Goal: Check status: Check status

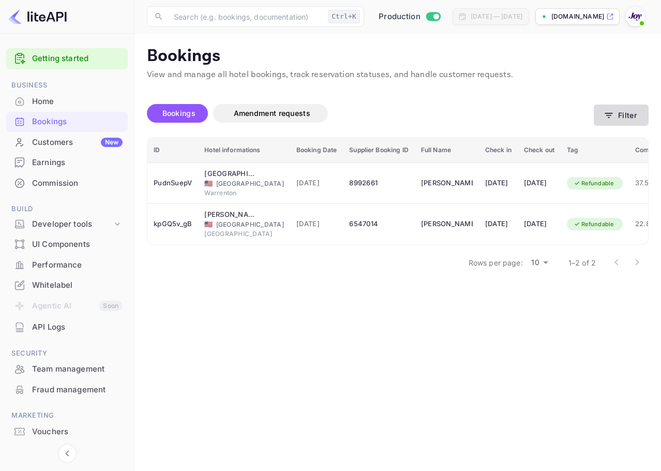
click at [618, 120] on button "Filter" at bounding box center [621, 114] width 55 height 21
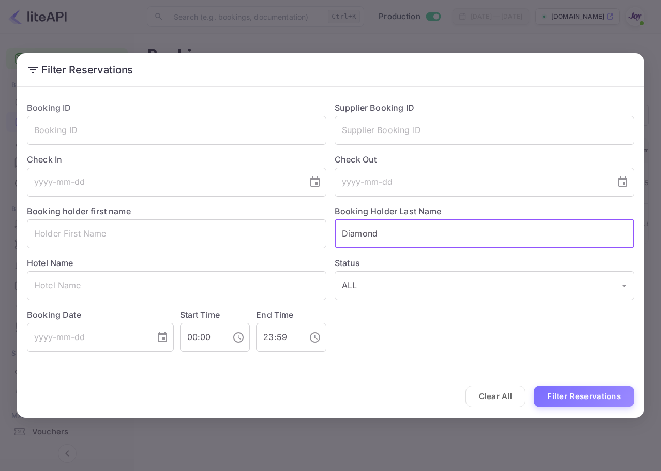
drag, startPoint x: 397, startPoint y: 237, endPoint x: 373, endPoint y: 237, distance: 23.8
click at [374, 237] on input "Diamond" at bounding box center [484, 233] width 299 height 29
click at [492, 404] on button "Clear All" at bounding box center [495, 396] width 61 height 22
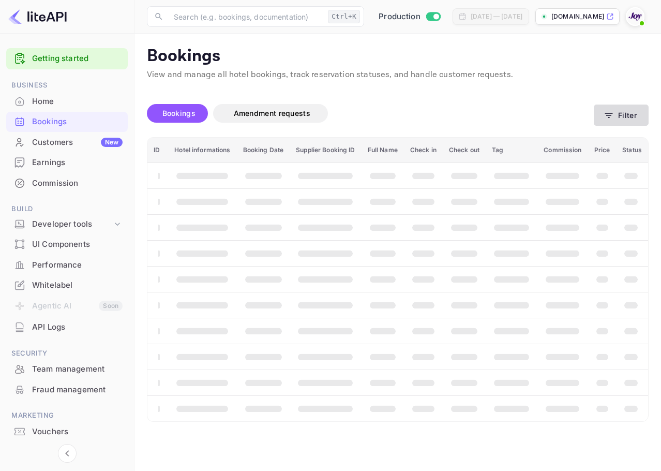
click at [631, 119] on button "Filter" at bounding box center [621, 114] width 55 height 21
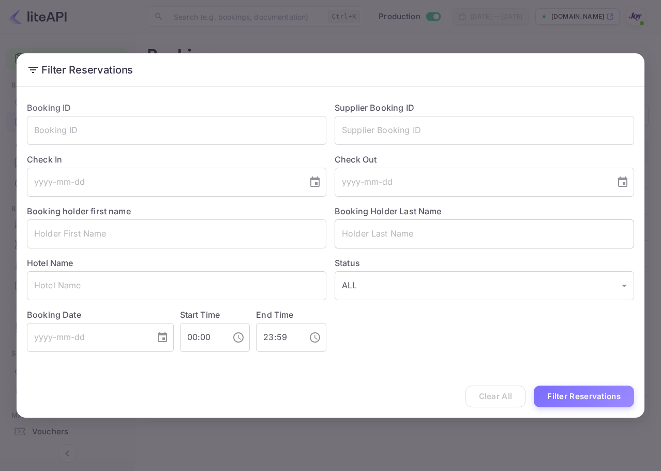
click at [427, 239] on input "text" at bounding box center [484, 233] width 299 height 29
paste input "8992661"
type input "8992661"
click at [451, 126] on input "text" at bounding box center [484, 130] width 299 height 29
paste input "8992661"
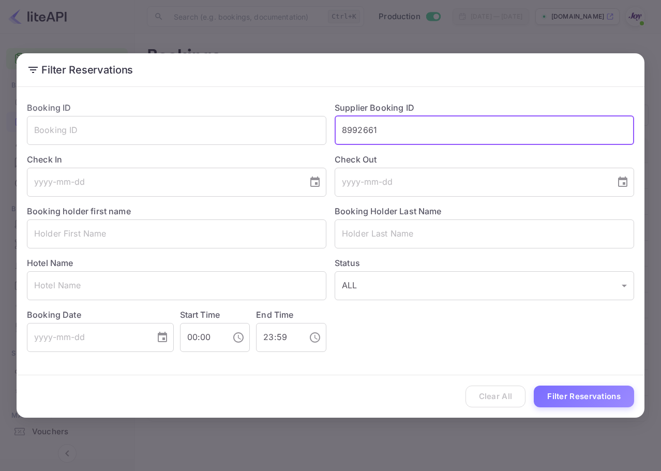
type input "8992661"
click at [591, 409] on div "Clear All Filter Reservations" at bounding box center [331, 396] width 628 height 43
click at [594, 408] on div "Clear All Filter Reservations" at bounding box center [331, 396] width 628 height 43
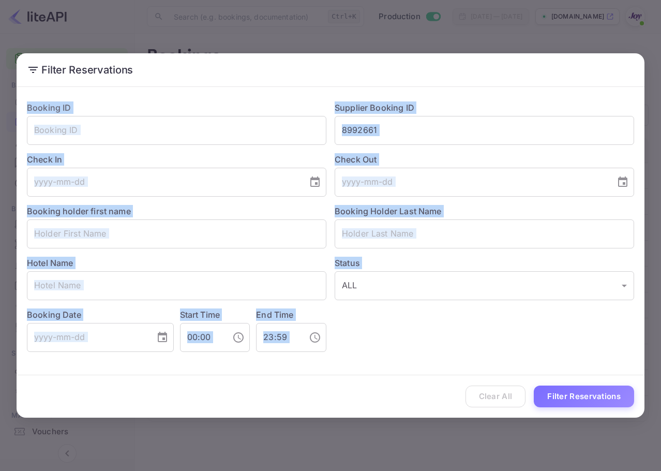
click at [594, 408] on div "Clear All Filter Reservations" at bounding box center [331, 396] width 628 height 43
click at [595, 398] on button "Filter Reservations" at bounding box center [584, 396] width 100 height 22
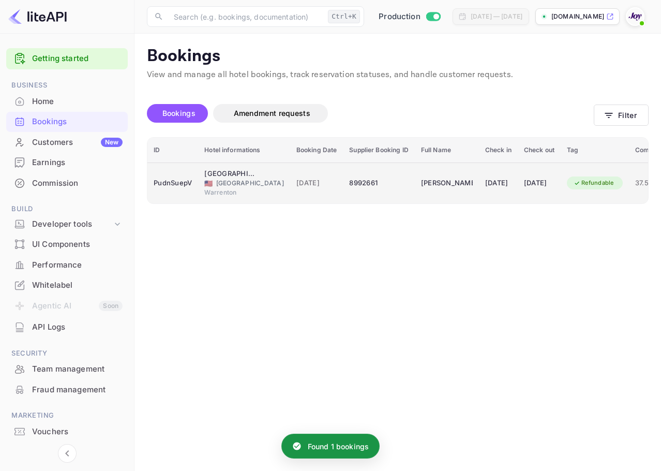
click at [371, 186] on div "8992661" at bounding box center [378, 183] width 59 height 17
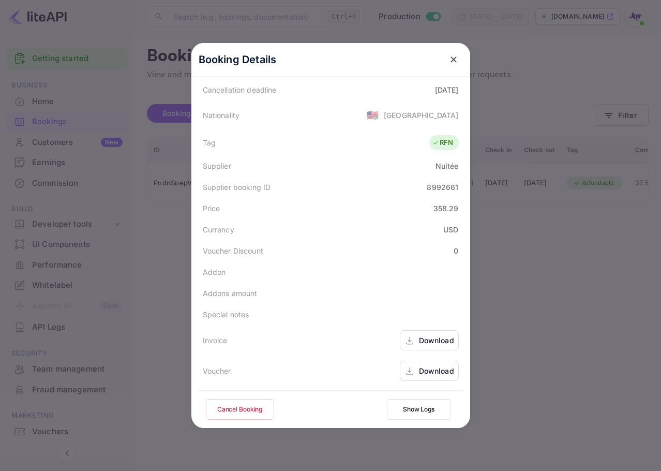
scroll to position [23, 0]
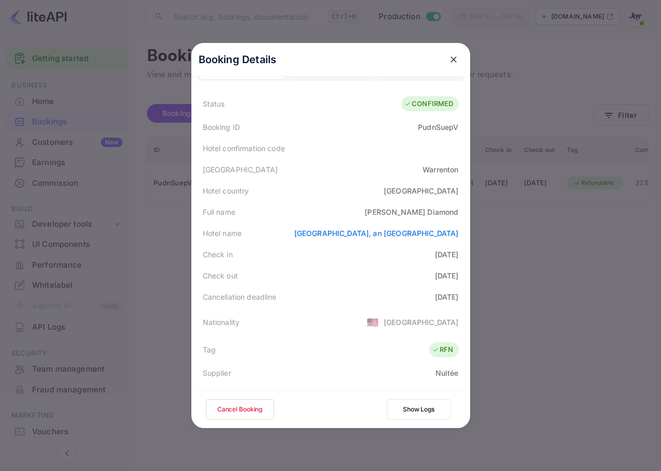
drag, startPoint x: 447, startPoint y: 273, endPoint x: 453, endPoint y: 282, distance: 11.4
click at [453, 282] on div "Status CONFIRMED Booking ID PudnSuepV Hotel confirmation code Hotel city Warren…" at bounding box center [331, 342] width 266 height 502
click at [453, 282] on div "Check out 2025-10-17" at bounding box center [331, 275] width 266 height 21
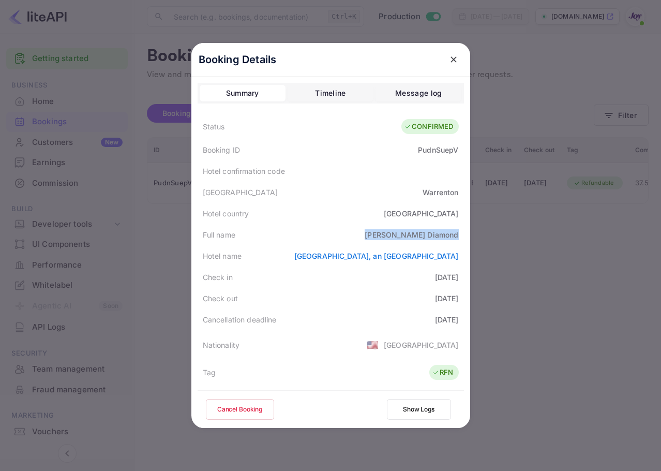
copy div "Andrea Diamond"
drag, startPoint x: 391, startPoint y: 234, endPoint x: 456, endPoint y: 233, distance: 65.2
click at [456, 233] on div "Full name Andrea Diamond" at bounding box center [331, 234] width 266 height 21
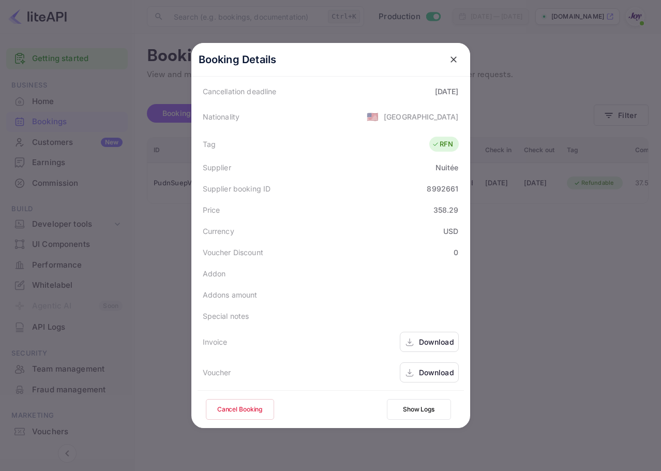
scroll to position [230, 0]
drag, startPoint x: 431, startPoint y: 182, endPoint x: 458, endPoint y: 180, distance: 27.5
click at [458, 180] on div "Supplier booking ID 8992661" at bounding box center [331, 186] width 266 height 21
copy div "8992661"
click at [449, 68] on button "close" at bounding box center [453, 59] width 19 height 19
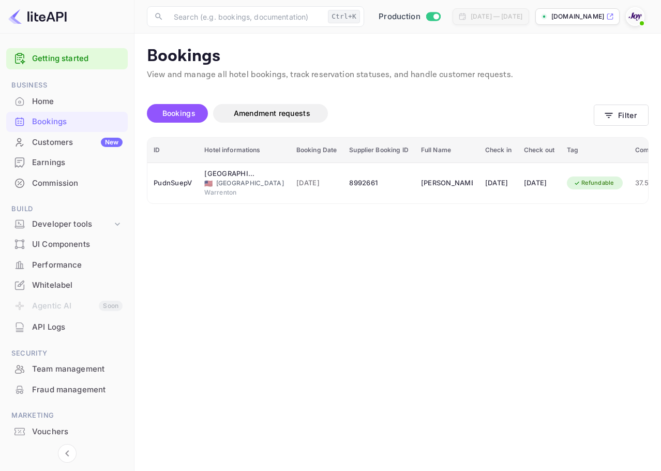
click at [644, 23] on span at bounding box center [642, 23] width 10 height 10
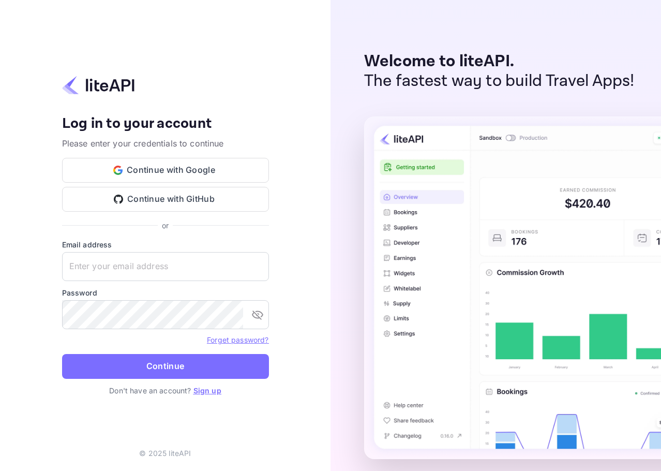
click at [158, 249] on label "Email address" at bounding box center [165, 244] width 207 height 11
click at [168, 262] on input "text" at bounding box center [165, 266] width 207 height 29
paste input "services@withjoy.com"
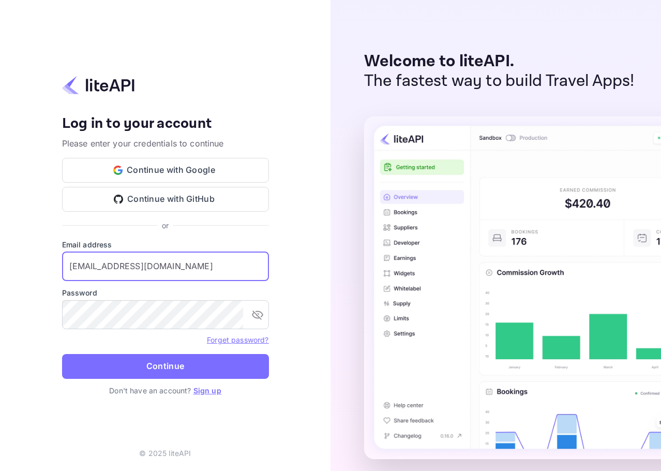
type input "services@withjoy.com"
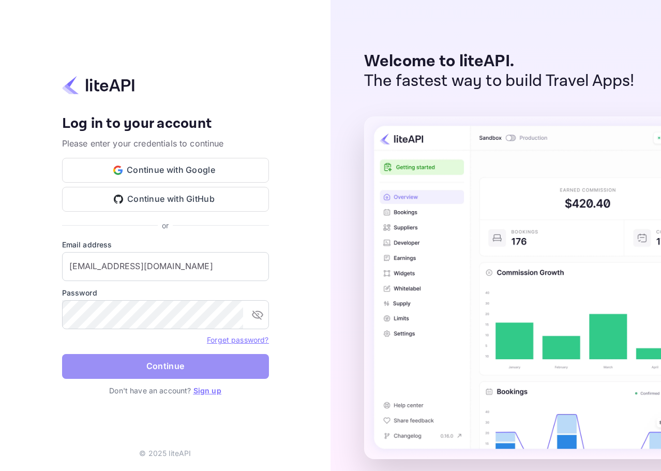
click at [140, 358] on button "Continue" at bounding box center [165, 366] width 207 height 25
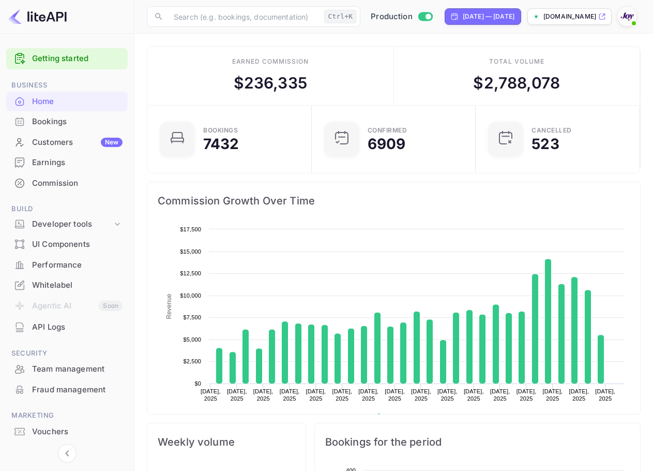
click at [48, 130] on div "Bookings" at bounding box center [67, 122] width 122 height 20
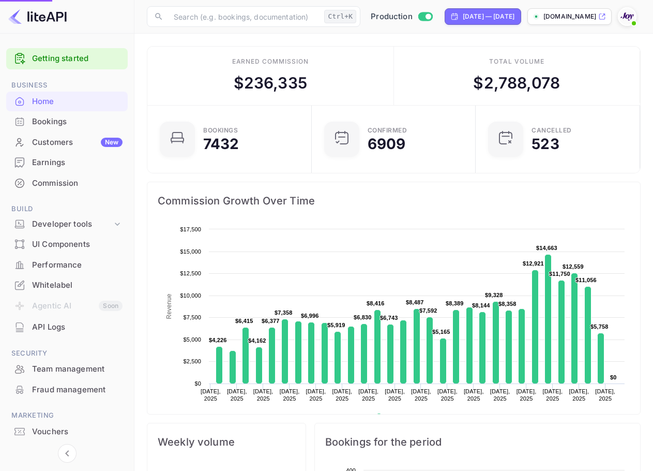
drag, startPoint x: 69, startPoint y: 122, endPoint x: 628, endPoint y: 139, distance: 559.8
click at [69, 122] on div "Bookings" at bounding box center [77, 122] width 90 height 12
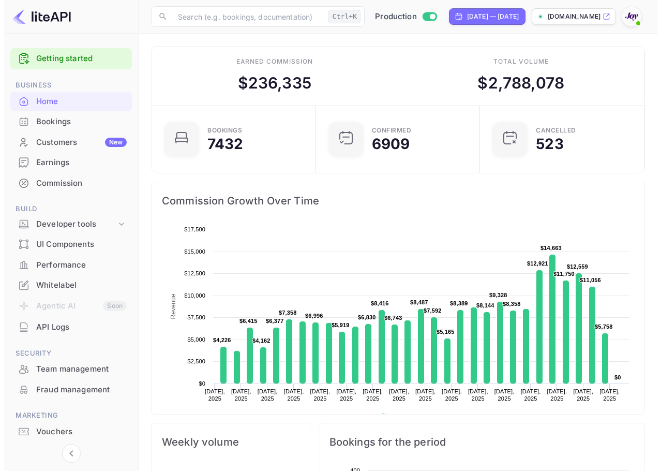
scroll to position [160, 150]
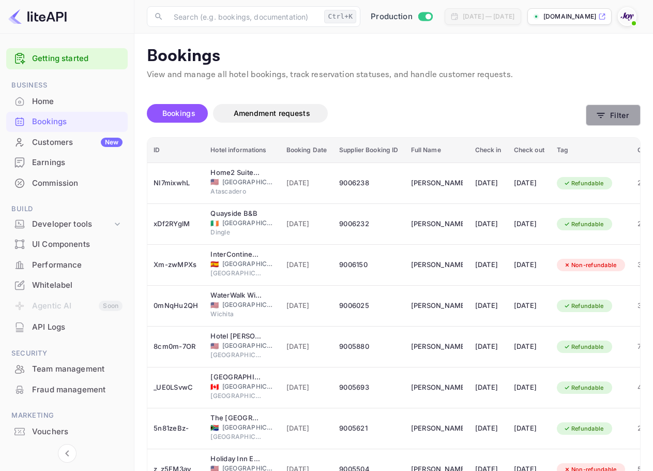
click at [592, 113] on button "Filter" at bounding box center [613, 114] width 55 height 21
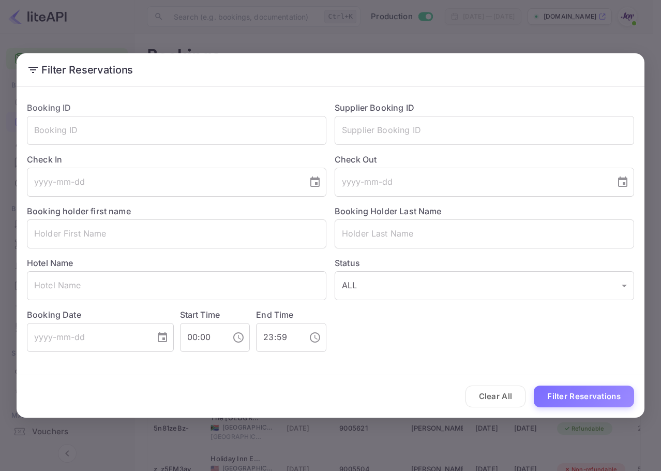
click at [383, 252] on div "Status ALL ALL ​" at bounding box center [480, 274] width 308 height 52
click at [427, 233] on input "text" at bounding box center [484, 233] width 299 height 29
paste input "zl7c"
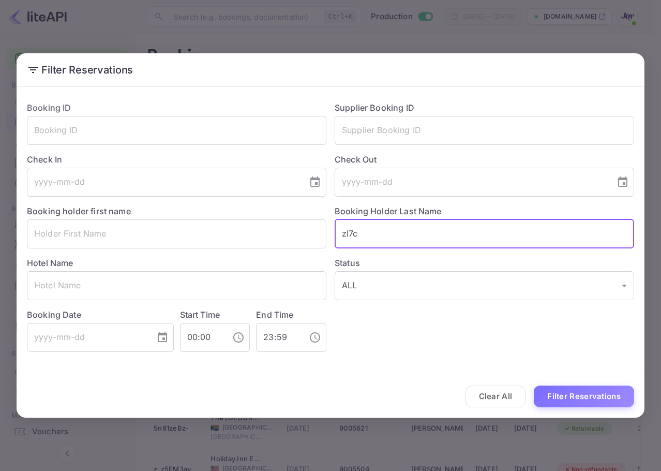
click at [591, 390] on button "Filter Reservations" at bounding box center [584, 396] width 100 height 22
drag, startPoint x: 390, startPoint y: 233, endPoint x: 312, endPoint y: 212, distance: 80.8
click at [312, 212] on div "Booking ID ​ Supplier Booking ID ​ Check In ​ Check Out ​ Booking holder first …" at bounding box center [326, 222] width 615 height 259
paste input "[PERSON_NAME]"
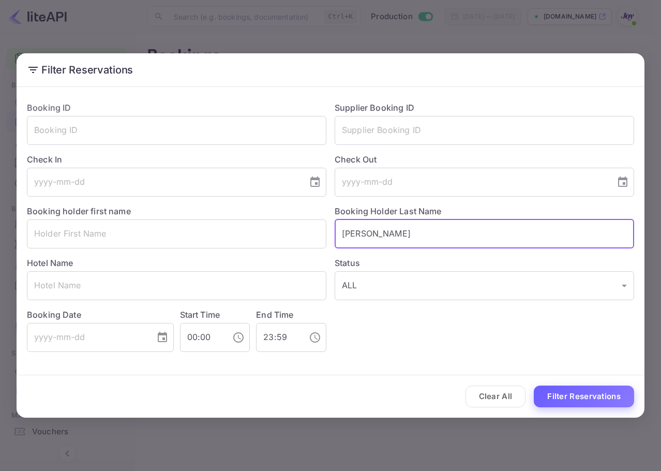
type input "[PERSON_NAME]"
click at [593, 385] on button "Filter Reservations" at bounding box center [584, 396] width 100 height 22
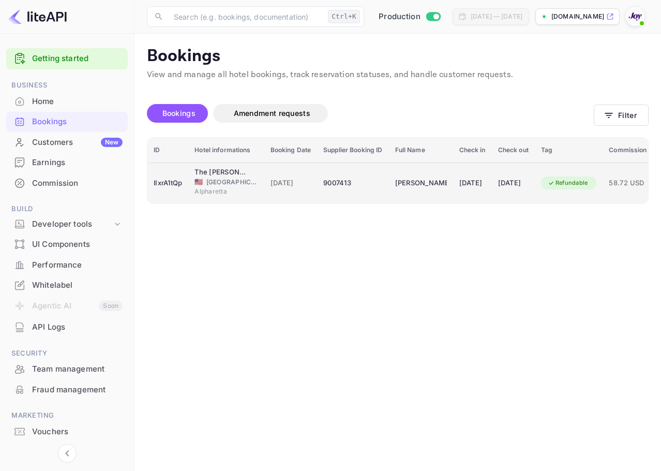
click at [566, 167] on td "Refundable" at bounding box center [569, 182] width 68 height 41
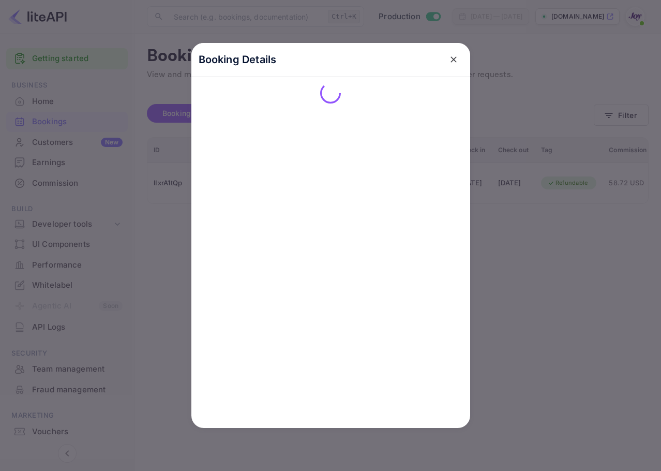
drag, startPoint x: 585, startPoint y: 123, endPoint x: 607, endPoint y: 105, distance: 28.3
click at [585, 122] on div at bounding box center [330, 235] width 661 height 471
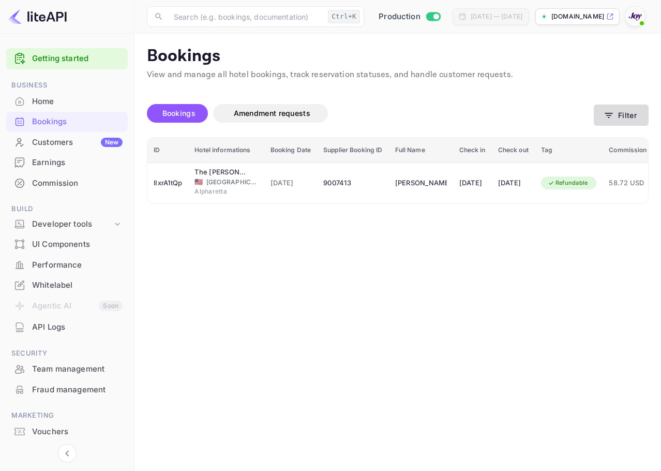
click at [612, 110] on icon "button" at bounding box center [609, 115] width 10 height 10
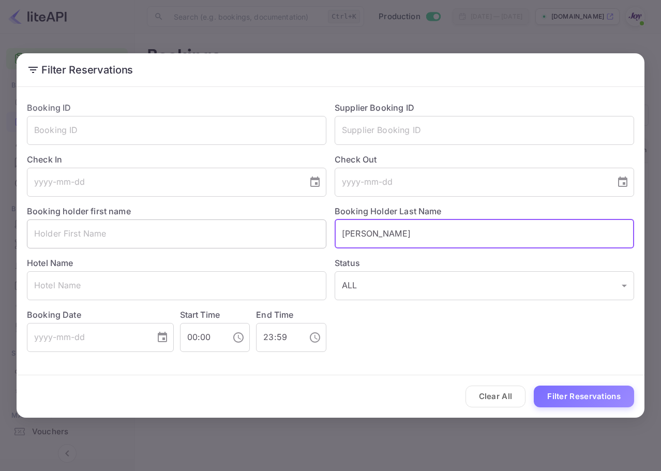
drag, startPoint x: 370, startPoint y: 228, endPoint x: 288, endPoint y: 227, distance: 82.2
click at [288, 227] on div "Booking ID ​ Supplier Booking ID ​ Check In ​ Check Out ​ Booking holder first …" at bounding box center [326, 222] width 615 height 259
click at [370, 129] on input "text" at bounding box center [484, 130] width 299 height 29
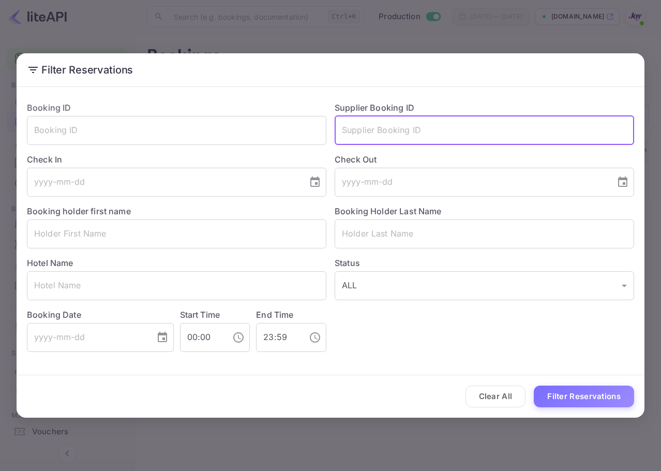
paste input "[PERSON_NAME]"
type input "[PERSON_NAME]"
click at [425, 239] on input "text" at bounding box center [484, 233] width 299 height 29
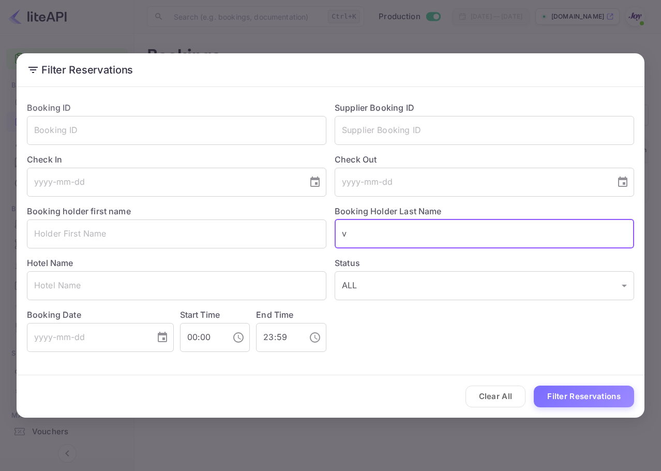
drag, startPoint x: 308, startPoint y: 235, endPoint x: 524, endPoint y: 320, distance: 232.0
click at [309, 235] on div "Booking ID ​ Supplier Booking ID ​ Check In ​ Check Out ​ Booking holder first …" at bounding box center [326, 222] width 615 height 259
paste input "[PERSON_NAME]"
type input "[PERSON_NAME]"
click at [597, 402] on button "Filter Reservations" at bounding box center [584, 396] width 100 height 22
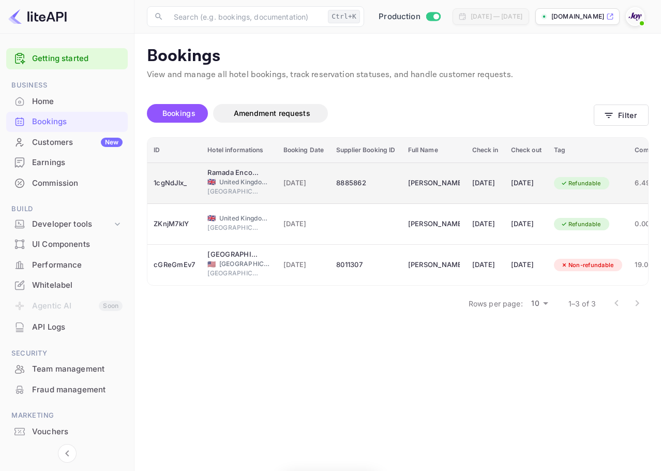
click at [542, 192] on td "[DATE]" at bounding box center [526, 182] width 43 height 41
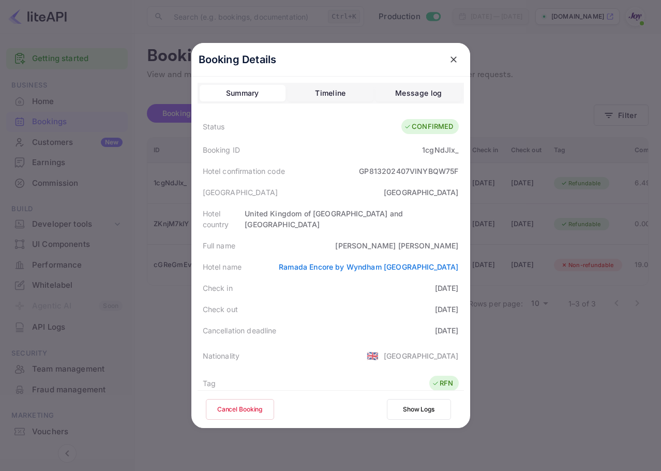
click at [455, 55] on button "close" at bounding box center [453, 59] width 19 height 19
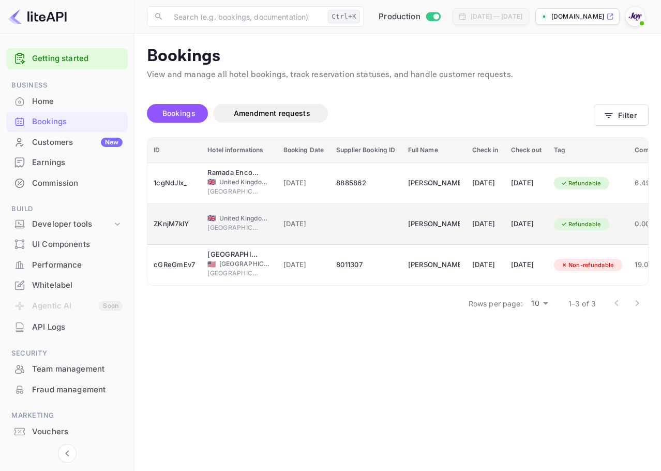
click at [581, 235] on td "Refundable" at bounding box center [588, 224] width 81 height 41
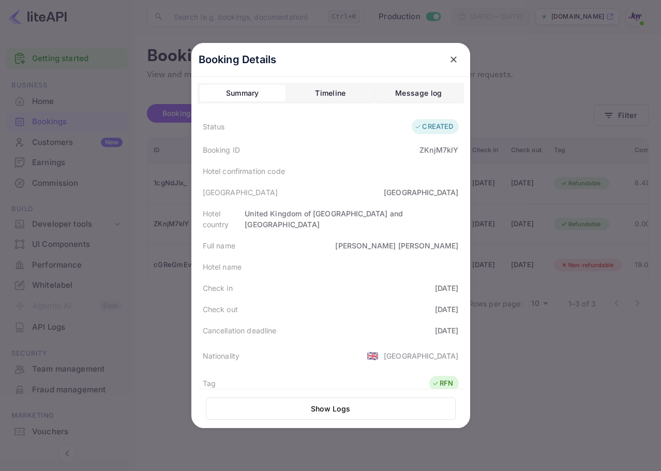
click at [615, 213] on div at bounding box center [330, 235] width 661 height 471
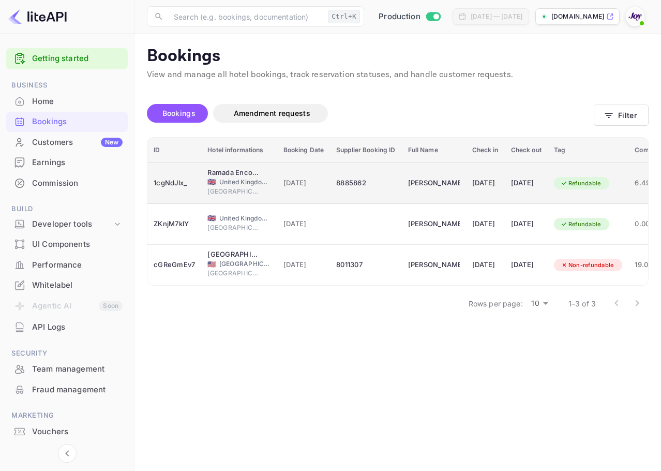
click at [611, 193] on td "Refundable" at bounding box center [588, 182] width 81 height 41
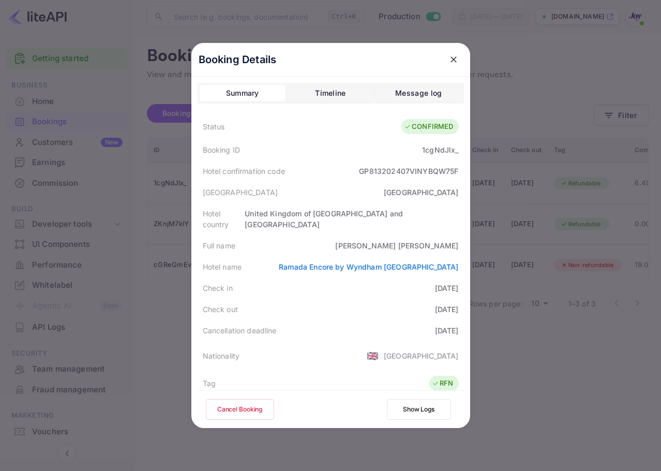
drag, startPoint x: 443, startPoint y: 278, endPoint x: 456, endPoint y: 296, distance: 21.9
click at [456, 296] on div "Status CONFIRMED Booking ID 1cgNdJlx_ Hotel confirmation code GP813202407VINYBQ…" at bounding box center [331, 370] width 266 height 512
drag, startPoint x: 518, startPoint y: 260, endPoint x: 526, endPoint y: 255, distance: 9.3
click at [519, 260] on div at bounding box center [330, 235] width 661 height 471
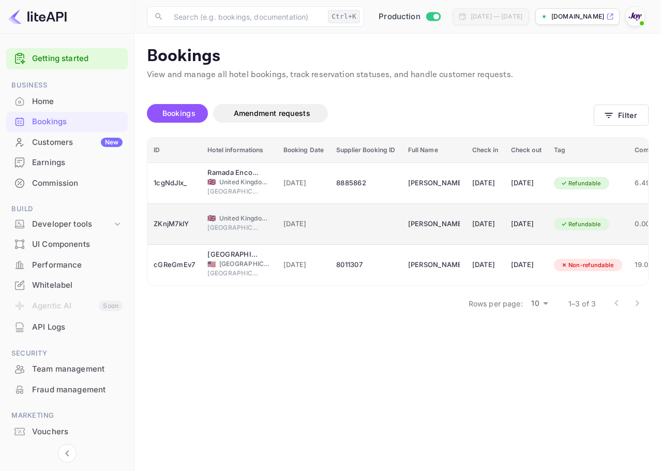
click at [582, 220] on td "Refundable" at bounding box center [588, 224] width 81 height 41
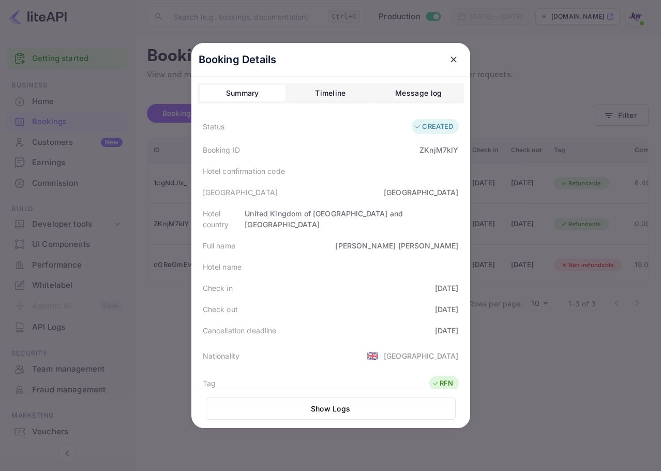
click at [454, 58] on icon "close" at bounding box center [453, 59] width 10 height 10
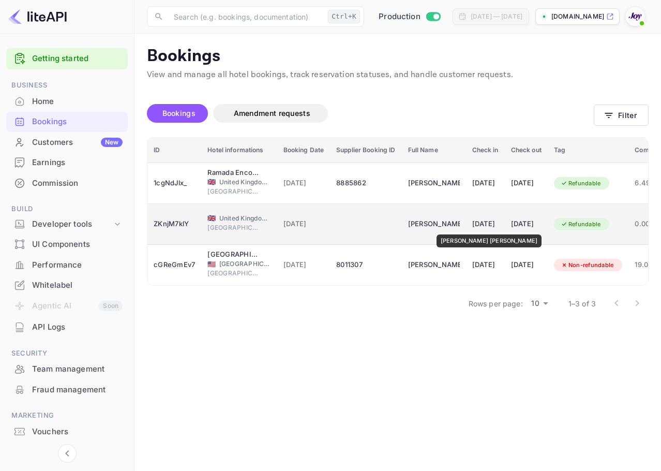
click at [459, 227] on div "[PERSON_NAME] [PERSON_NAME]" at bounding box center [434, 224] width 52 height 17
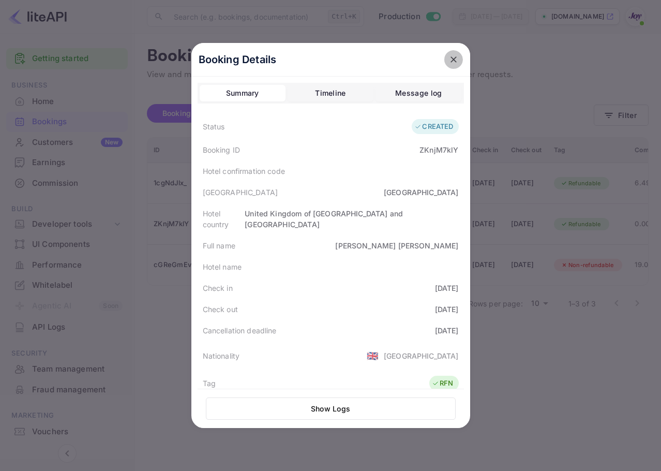
drag, startPoint x: 455, startPoint y: 58, endPoint x: 467, endPoint y: 77, distance: 22.4
click at [453, 58] on button "close" at bounding box center [453, 59] width 19 height 19
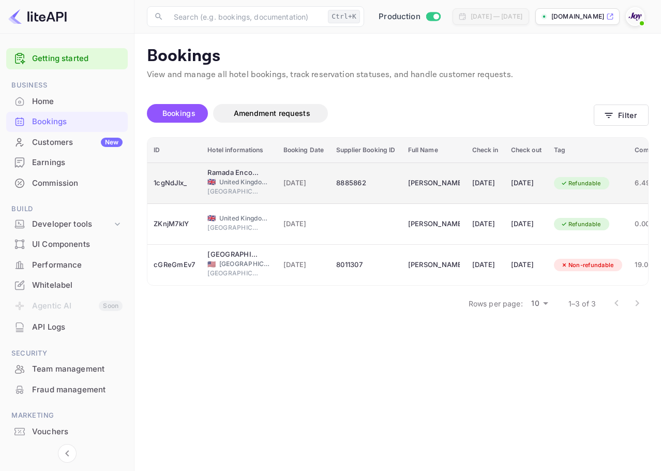
click at [522, 174] on td "[DATE]" at bounding box center [526, 182] width 43 height 41
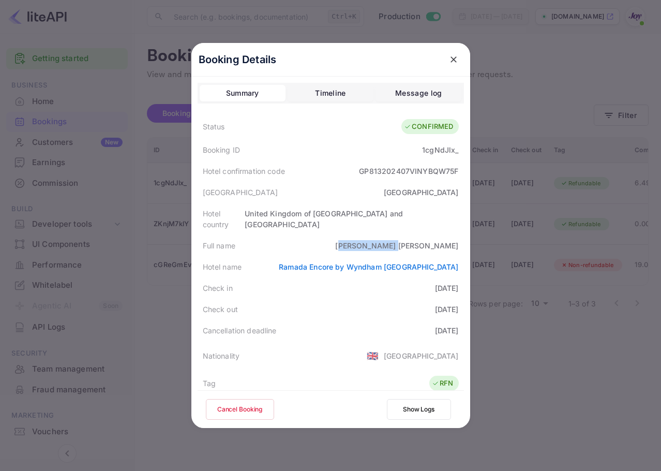
drag, startPoint x: 413, startPoint y: 238, endPoint x: 439, endPoint y: 235, distance: 26.0
click at [439, 240] on div "[PERSON_NAME] [PERSON_NAME]" at bounding box center [396, 245] width 123 height 11
click at [408, 235] on div "Full name [PERSON_NAME] [PERSON_NAME]" at bounding box center [331, 245] width 266 height 21
drag, startPoint x: 414, startPoint y: 231, endPoint x: 455, endPoint y: 235, distance: 41.0
click at [455, 235] on div "Full name [PERSON_NAME] [PERSON_NAME]" at bounding box center [331, 245] width 266 height 21
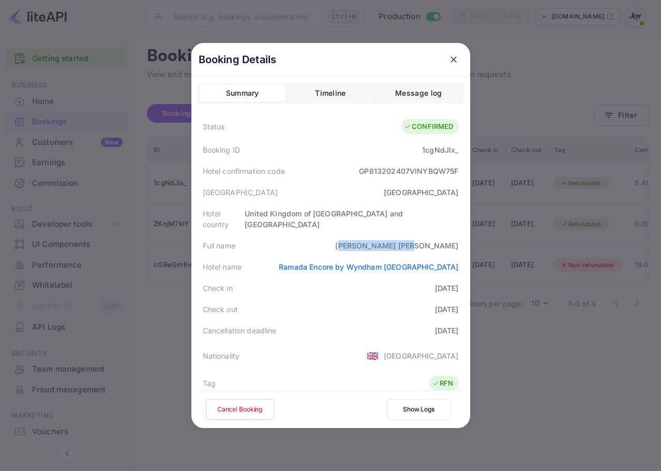
click at [455, 235] on div "Full name [PERSON_NAME] [PERSON_NAME]" at bounding box center [331, 245] width 266 height 21
drag, startPoint x: 446, startPoint y: 235, endPoint x: 398, endPoint y: 234, distance: 48.6
click at [398, 235] on div "Full name [PERSON_NAME] [PERSON_NAME]" at bounding box center [331, 245] width 266 height 21
drag, startPoint x: 414, startPoint y: 147, endPoint x: 455, endPoint y: 152, distance: 40.7
click at [455, 152] on div "Booking ID 1cgNdJlx_" at bounding box center [331, 149] width 266 height 21
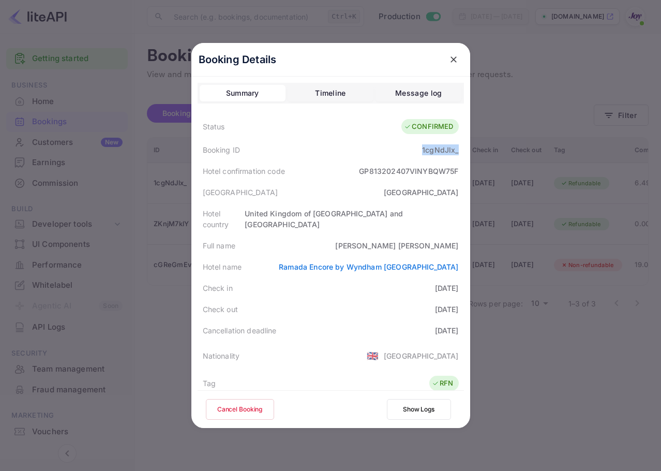
copy div "1cgNdJlx_"
click at [449, 69] on div "Booking Details" at bounding box center [330, 60] width 279 height 34
click at [450, 63] on icon "close" at bounding box center [453, 59] width 10 height 10
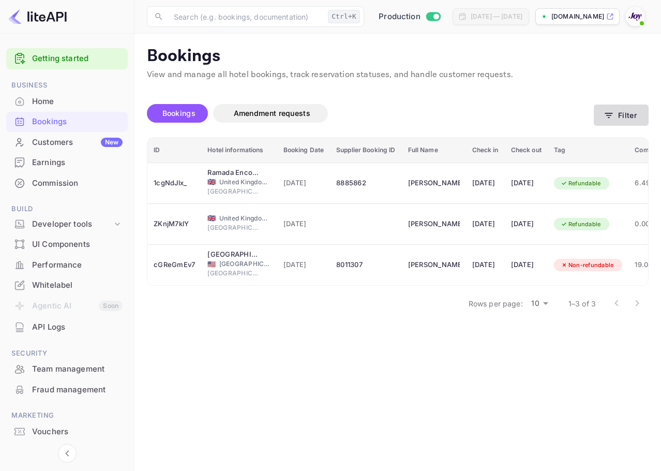
click at [596, 112] on button "Filter" at bounding box center [621, 114] width 55 height 21
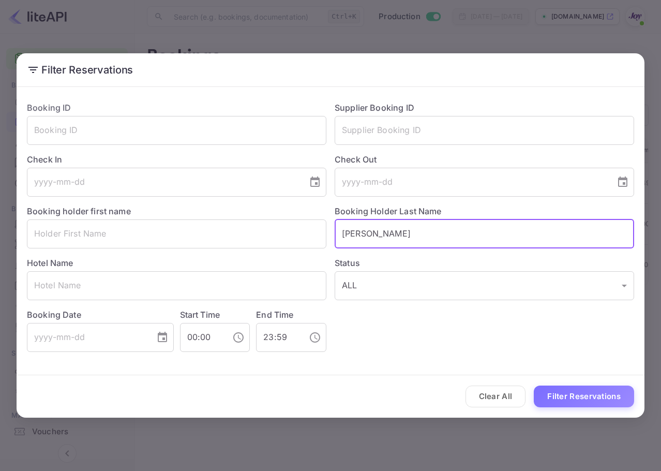
drag, startPoint x: 382, startPoint y: 228, endPoint x: 272, endPoint y: 206, distance: 111.8
click at [272, 206] on div "Booking ID ​ Supplier Booking ID ​ Check In ​ Check Out ​ Booking holder first …" at bounding box center [326, 222] width 615 height 259
click at [385, 220] on input "text" at bounding box center [484, 233] width 299 height 29
paste input "[PERSON_NAME]"
type input "[PERSON_NAME]"
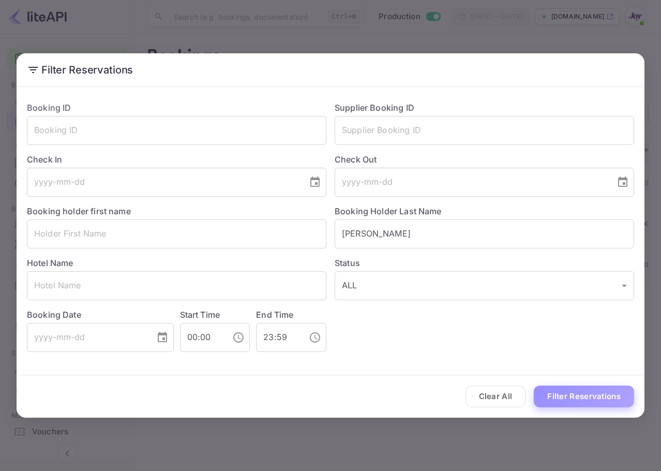
click at [582, 391] on button "Filter Reservations" at bounding box center [584, 396] width 100 height 22
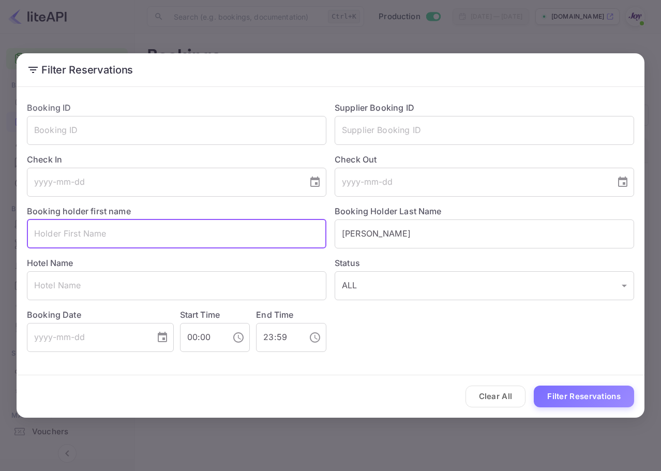
click at [237, 225] on input "text" at bounding box center [176, 233] width 299 height 29
paste input "[PERSON_NAME]"
type input "[PERSON_NAME]"
click at [613, 395] on button "Filter Reservations" at bounding box center [584, 396] width 100 height 22
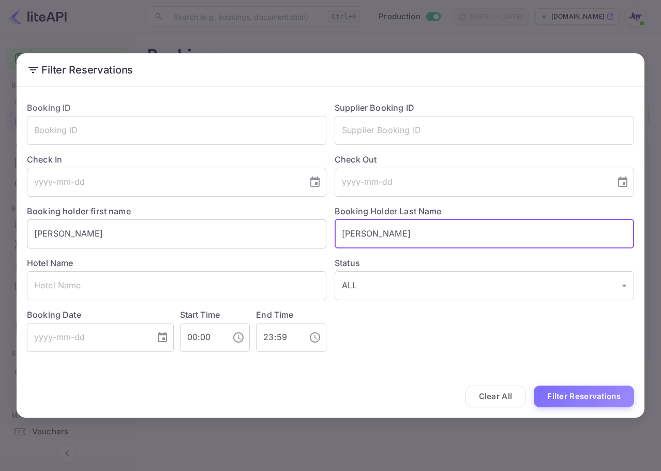
drag, startPoint x: 379, startPoint y: 226, endPoint x: 292, endPoint y: 229, distance: 86.9
click at [295, 231] on div "Booking ID ​ Supplier Booking ID ​ Check In ​ Check Out ​ Booking holder first …" at bounding box center [326, 222] width 615 height 259
paste input "[PERSON_NAME]"
type input "[PERSON_NAME]"
click at [260, 223] on input "[PERSON_NAME]" at bounding box center [176, 233] width 299 height 29
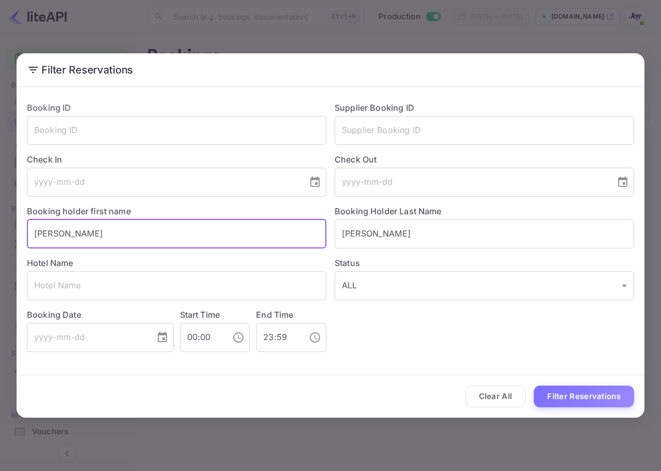
drag, startPoint x: 255, startPoint y: 224, endPoint x: 1, endPoint y: 208, distance: 254.9
click at [0, 208] on html "Getting started Business Home Bookings Customers New Earnings Commission Build …" at bounding box center [330, 235] width 661 height 471
click at [590, 390] on button "Filter Reservations" at bounding box center [584, 396] width 100 height 22
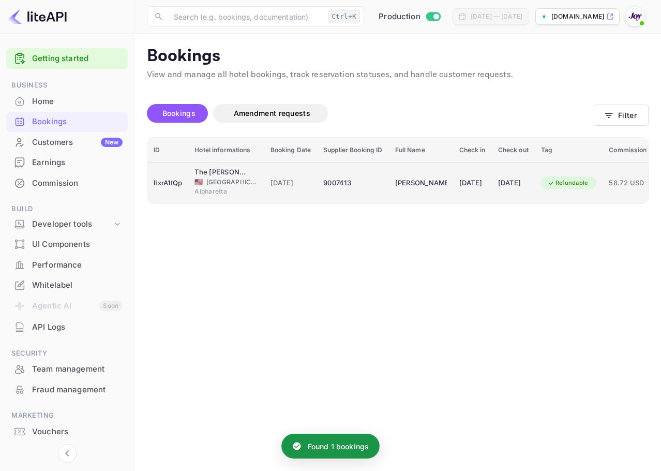
click at [571, 187] on td "Refundable" at bounding box center [569, 182] width 68 height 41
